Goal: Task Accomplishment & Management: Manage account settings

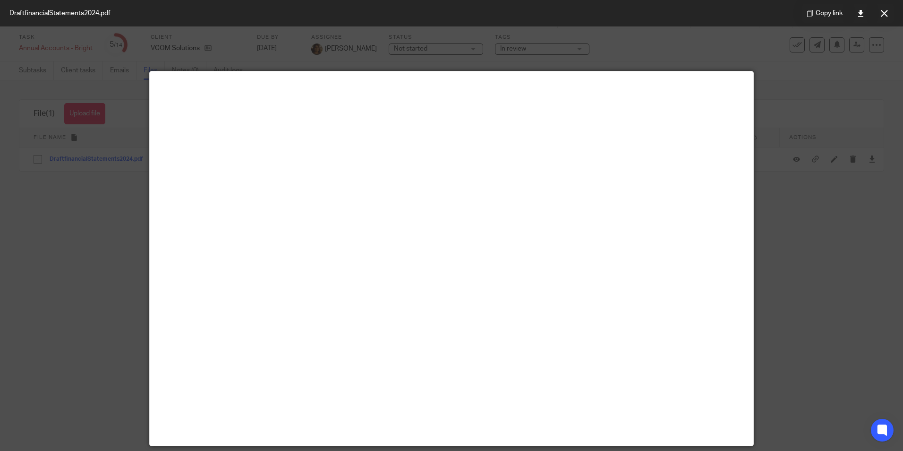
click at [109, 280] on div at bounding box center [451, 225] width 903 height 451
click at [90, 299] on div at bounding box center [451, 225] width 903 height 451
click at [885, 17] on button at bounding box center [884, 13] width 19 height 19
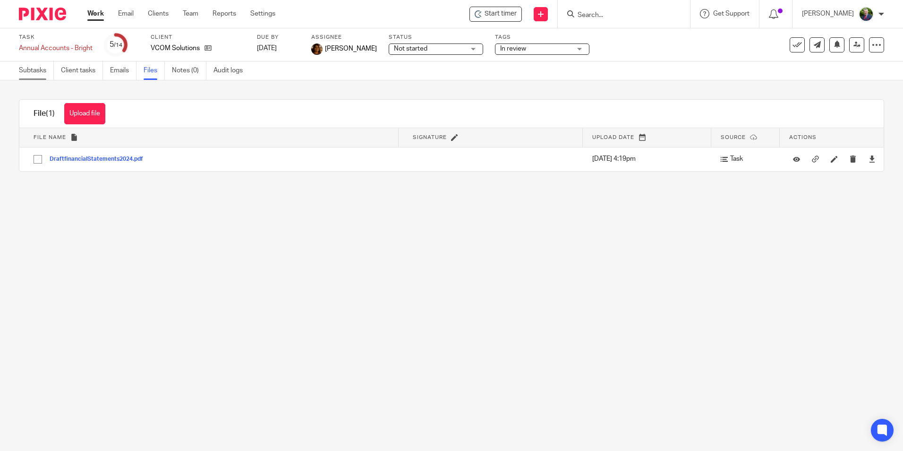
click at [35, 70] on link "Subtasks" at bounding box center [36, 70] width 35 height 18
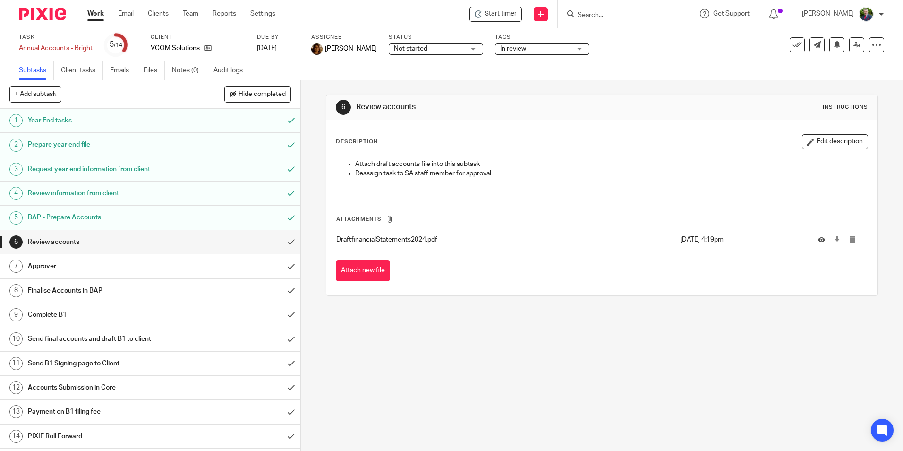
click at [54, 265] on h1 "Approver" at bounding box center [109, 266] width 162 height 14
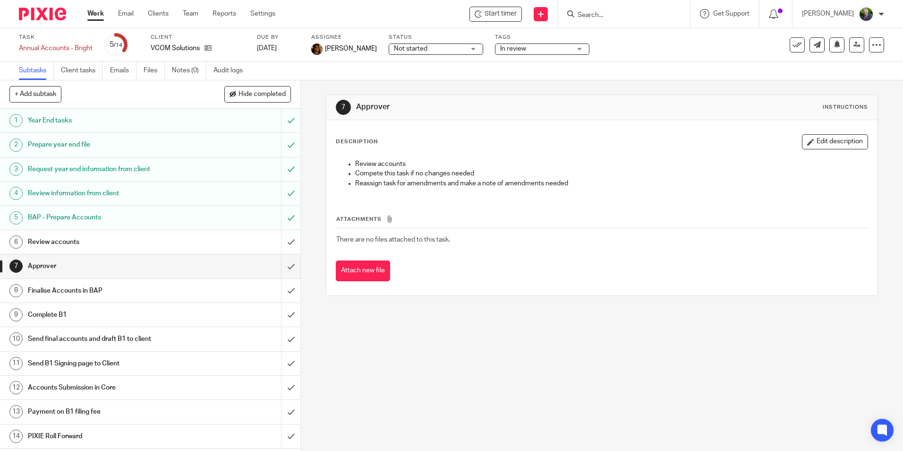
click at [46, 241] on h1 "Review accounts" at bounding box center [109, 242] width 162 height 14
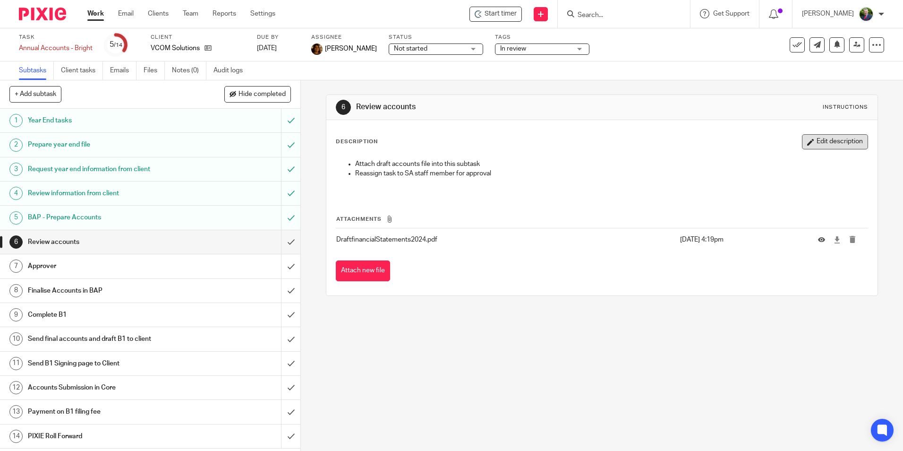
click at [824, 145] on button "Edit description" at bounding box center [835, 141] width 66 height 15
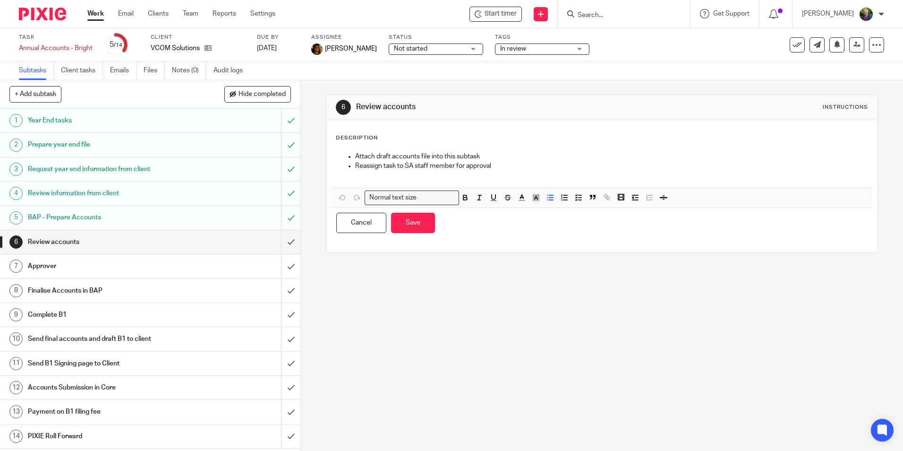
click at [515, 167] on p "Reassign task to SA staff member for approval" at bounding box center [611, 165] width 512 height 9
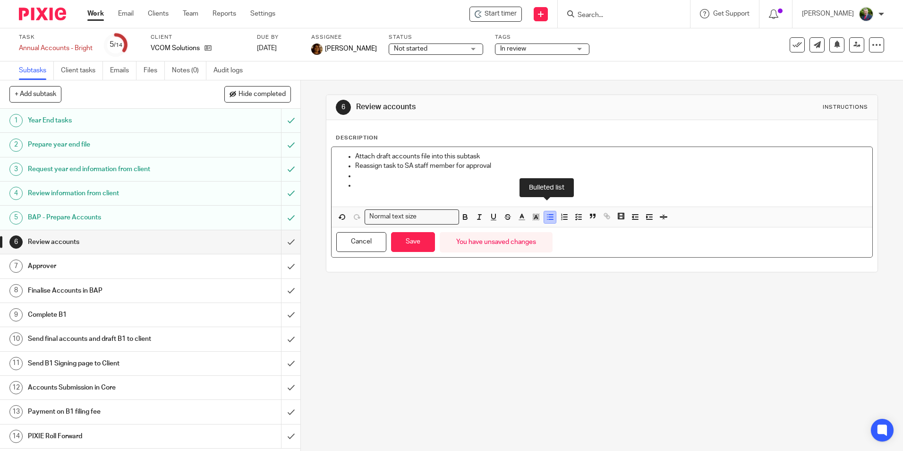
click at [546, 219] on icon "button" at bounding box center [550, 217] width 9 height 9
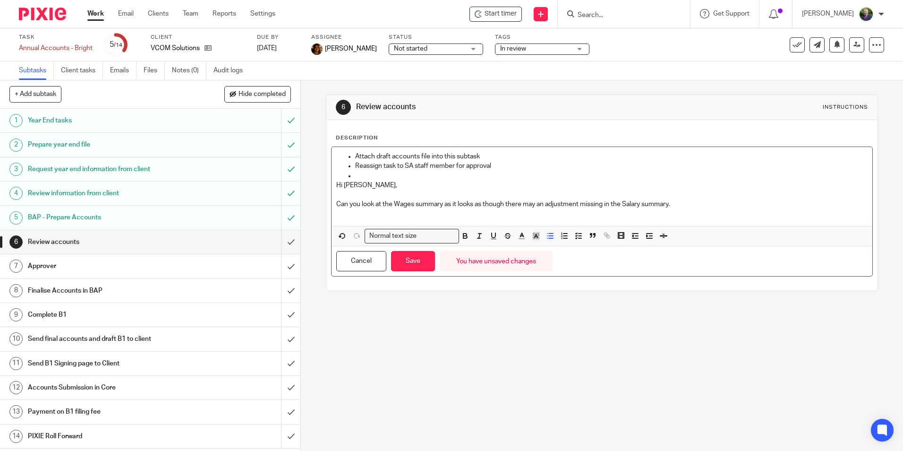
click at [384, 174] on p at bounding box center [611, 175] width 512 height 9
click at [367, 208] on p "Can you look at the Wages summary as it looks as though there may an adjustment…" at bounding box center [601, 203] width 531 height 9
drag, startPoint x: 332, startPoint y: 184, endPoint x: 681, endPoint y: 206, distance: 349.8
click at [681, 206] on div "Attach draft accounts file into this subtask Reassign task to SA staff member f…" at bounding box center [602, 186] width 540 height 79
copy div "Hi Liam, Can you look at the Wages summary as it looks as though there may an a…"
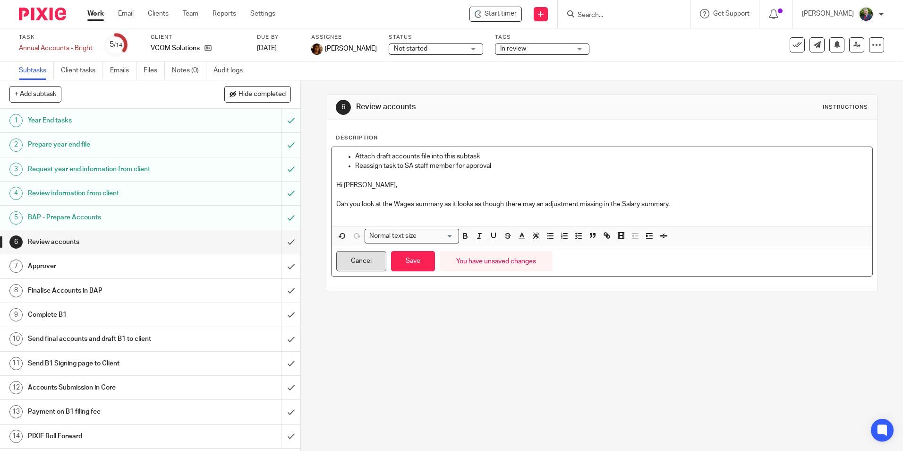
click at [365, 263] on button "Cancel" at bounding box center [361, 261] width 50 height 20
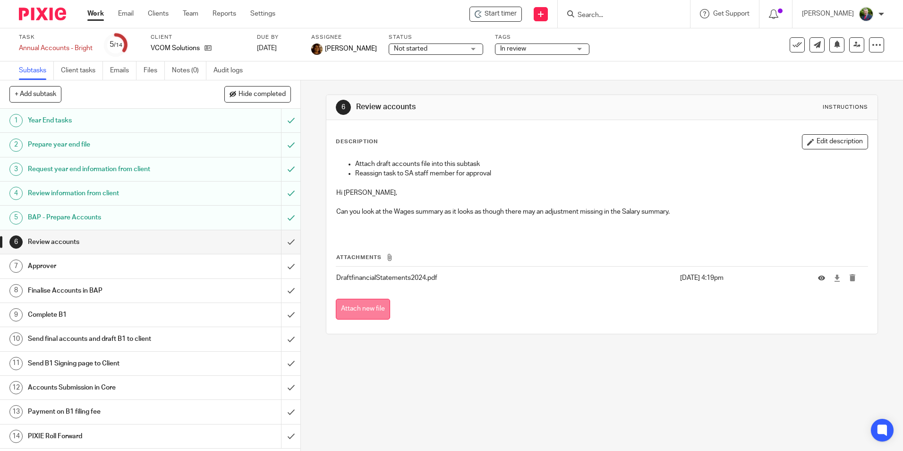
click at [367, 307] on button "Attach new file" at bounding box center [363, 309] width 54 height 21
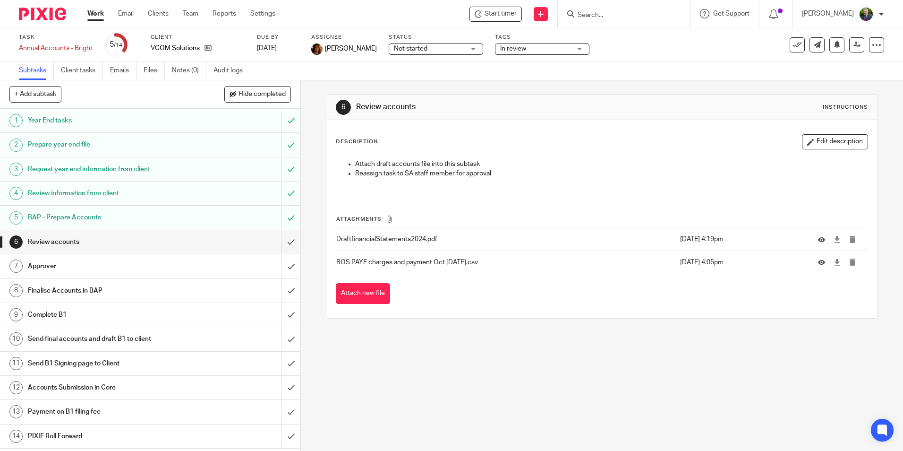
drag, startPoint x: 821, startPoint y: 144, endPoint x: 811, endPoint y: 149, distance: 11.2
click at [821, 144] on button "Edit description" at bounding box center [835, 141] width 66 height 15
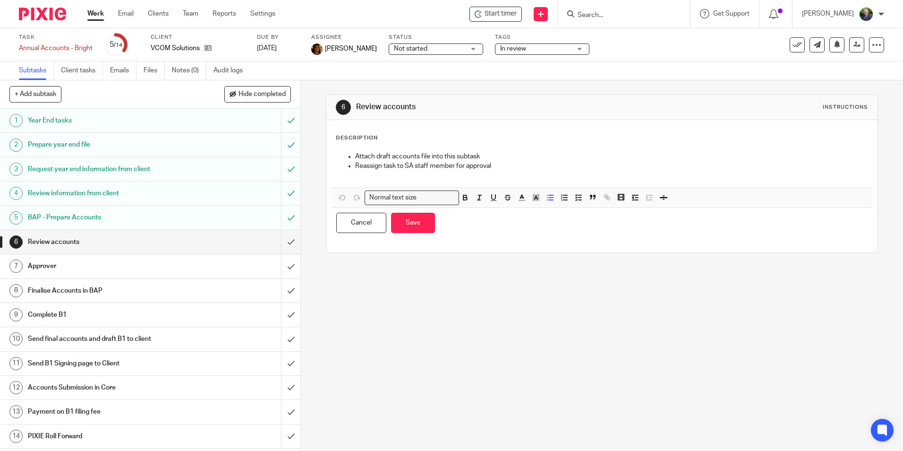
click at [504, 164] on p "Reassign task to SA staff member for approval" at bounding box center [611, 165] width 512 height 9
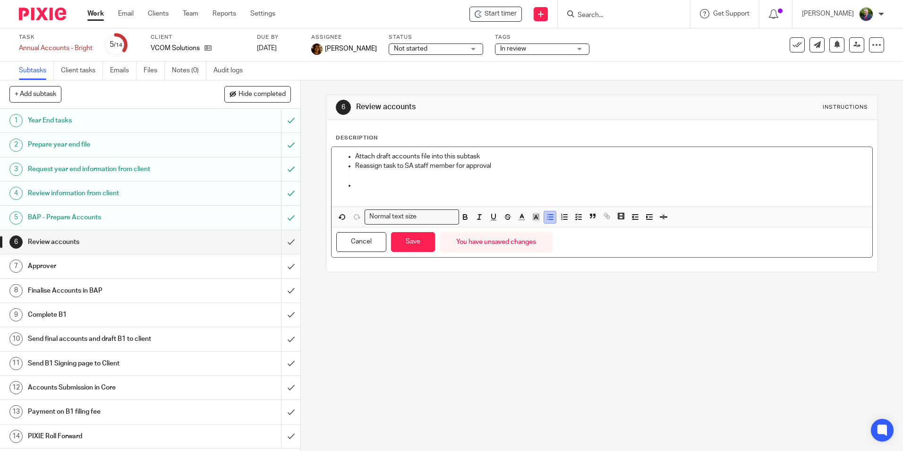
click at [547, 222] on button "button" at bounding box center [550, 217] width 12 height 12
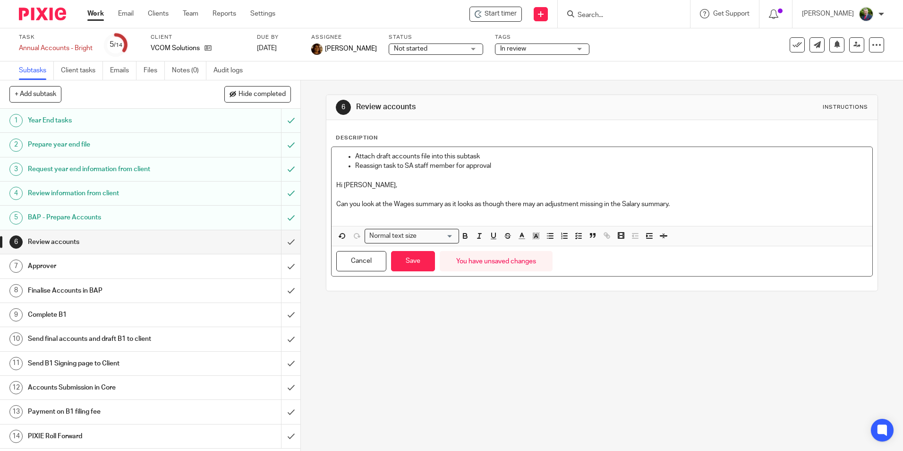
click at [442, 204] on p "Can you look at the Wages summary as it looks as though there may an adjustment…" at bounding box center [601, 203] width 531 height 9
click at [829, 204] on p "Can you look at the Wages summary, Directors Loan and PAYE Control. I maybe mis…" at bounding box center [601, 203] width 531 height 9
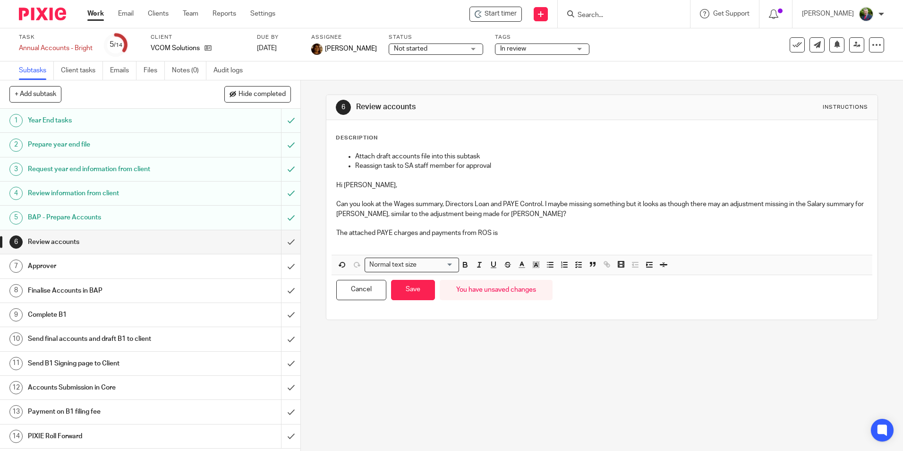
drag, startPoint x: 513, startPoint y: 226, endPoint x: 542, endPoint y: 237, distance: 30.4
click at [513, 226] on p at bounding box center [601, 223] width 531 height 9
click at [493, 234] on p "The attached PAYE charges and payments from ROS is" at bounding box center [601, 232] width 531 height 9
click at [513, 233] on p "The attached PAYE charges and payments from ROS is" at bounding box center [601, 232] width 531 height 9
click at [682, 231] on p "The attached PAYE charges and payments from ROS is showing an overdue amount €6…" at bounding box center [601, 232] width 531 height 9
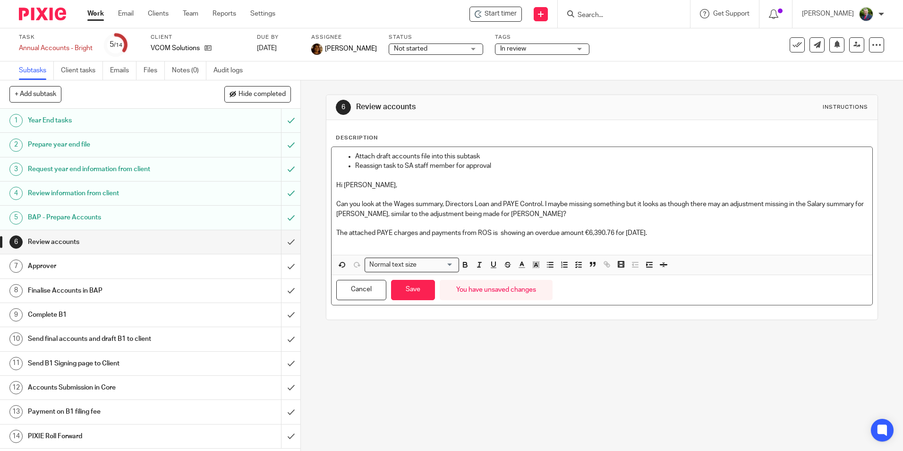
click at [336, 232] on p "The attached PAYE charges and payments from ROS is showing an overdue amount €6…" at bounding box center [601, 232] width 531 height 9
click at [550, 267] on line "button" at bounding box center [551, 267] width 4 height 0
click at [707, 230] on p "The attached PAYE charges and payments from ROS is showing an overdue amount €6…" at bounding box center [611, 232] width 512 height 9
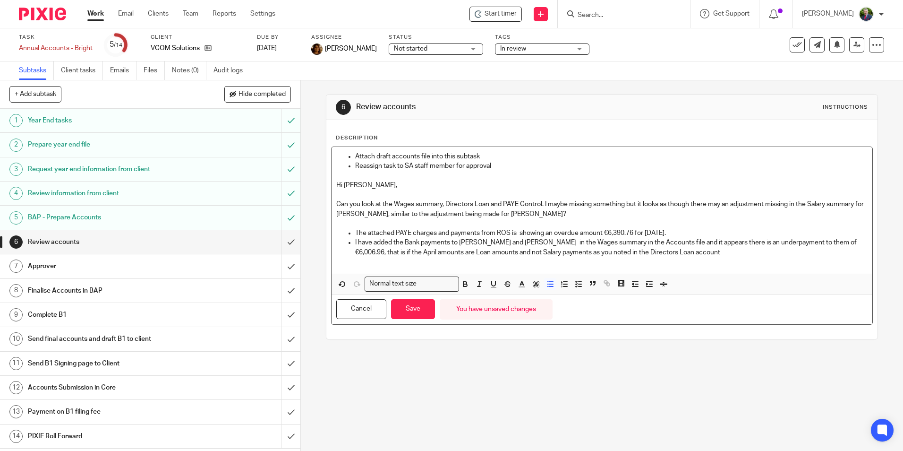
click at [686, 255] on p "I have added the Bank payments to Noreen and Patrick in the Wages summary in th…" at bounding box center [611, 247] width 512 height 19
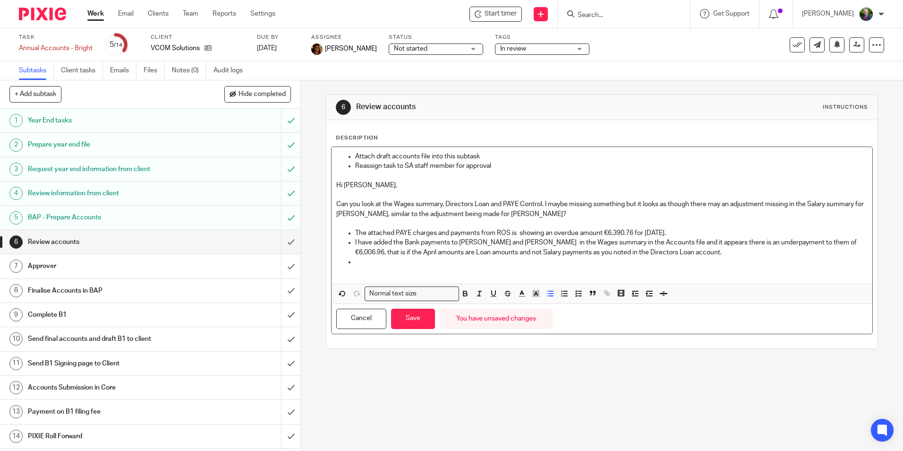
click at [685, 235] on p "The attached PAYE charges and payments from ROS is showing an overdue amount €6…" at bounding box center [611, 232] width 512 height 9
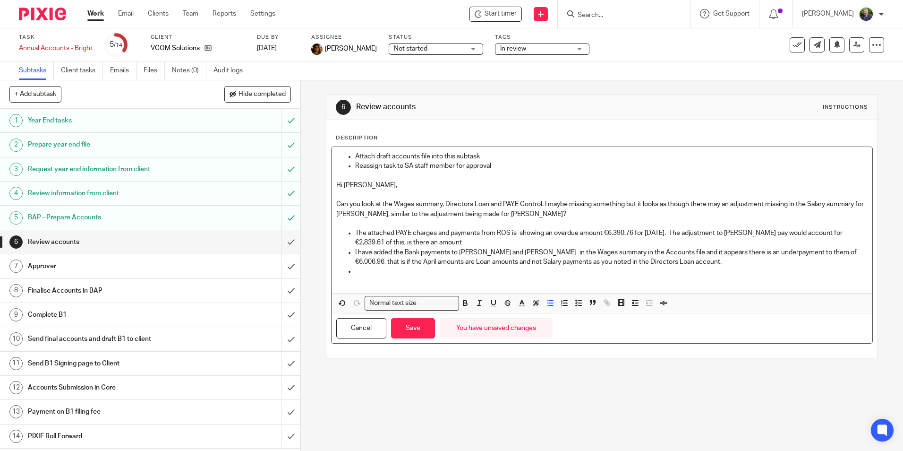
drag, startPoint x: 437, startPoint y: 243, endPoint x: 442, endPoint y: 245, distance: 5.5
click at [437, 243] on p "The attached PAYE charges and payments from ROS is showing an overdue amount €6…" at bounding box center [611, 237] width 512 height 19
click at [507, 242] on p "The attached PAYE charges and payments from ROS is showing an overdue amount €6…" at bounding box center [611, 237] width 512 height 19
click at [375, 275] on p at bounding box center [611, 270] width 512 height 9
click at [679, 266] on p "I have added the Bank payments to Noreen and Patrick in the Wages summary in th…" at bounding box center [611, 257] width 512 height 19
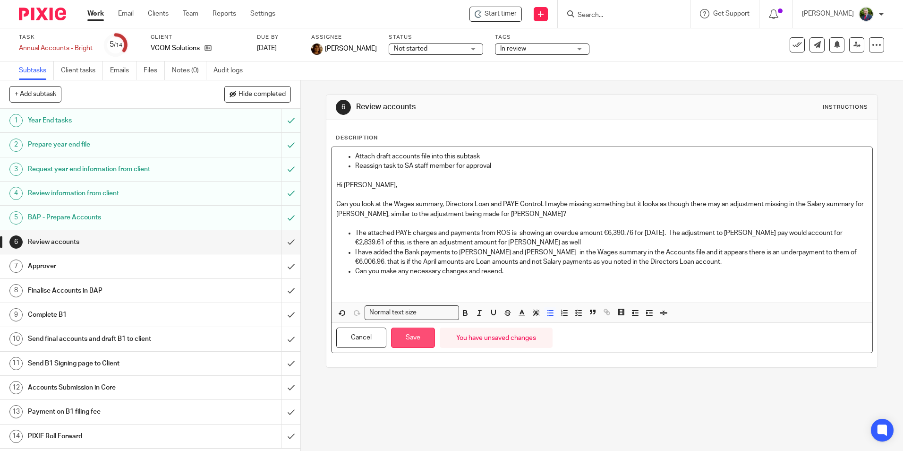
click at [422, 339] on button "Save" at bounding box center [413, 337] width 44 height 20
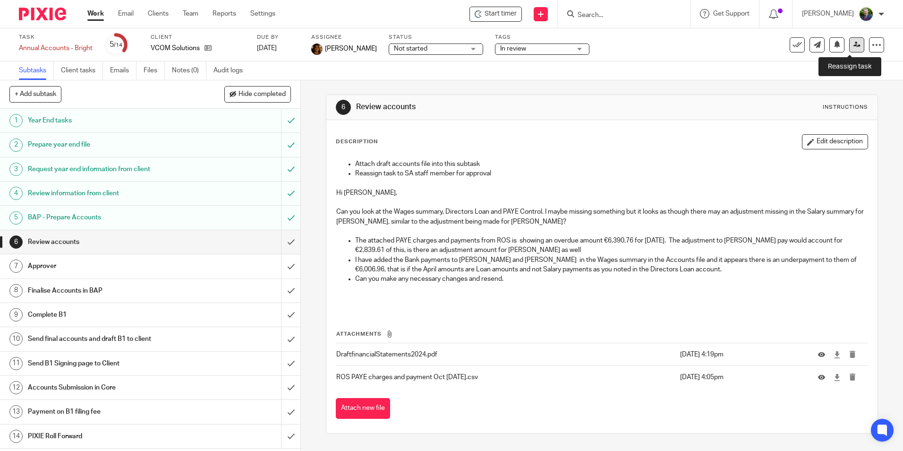
click at [854, 46] on icon at bounding box center [857, 44] width 7 height 7
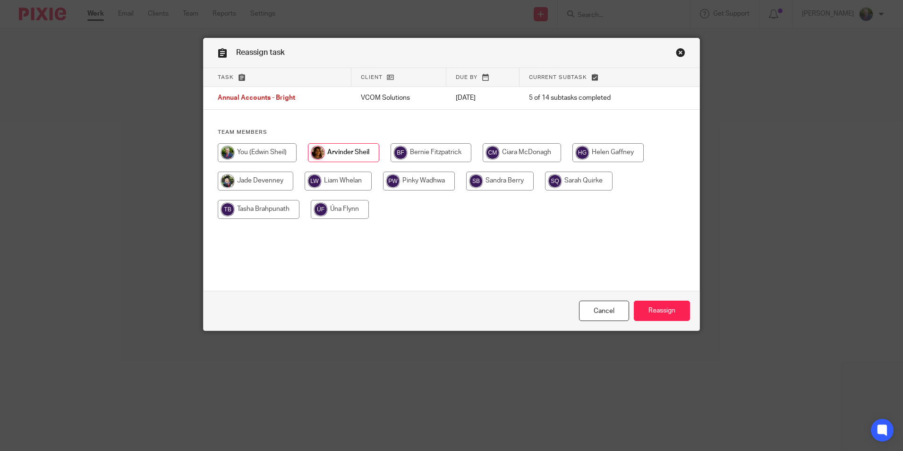
click at [344, 183] on input "radio" at bounding box center [338, 180] width 67 height 19
radio input "true"
click at [667, 310] on input "Reassign" at bounding box center [662, 310] width 56 height 20
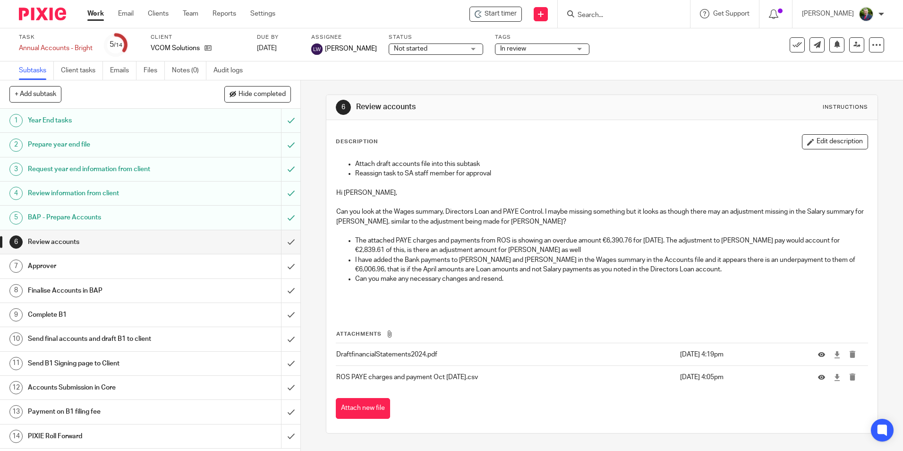
click at [97, 15] on link "Work" at bounding box center [95, 13] width 17 height 9
